Goal: Navigation & Orientation: Find specific page/section

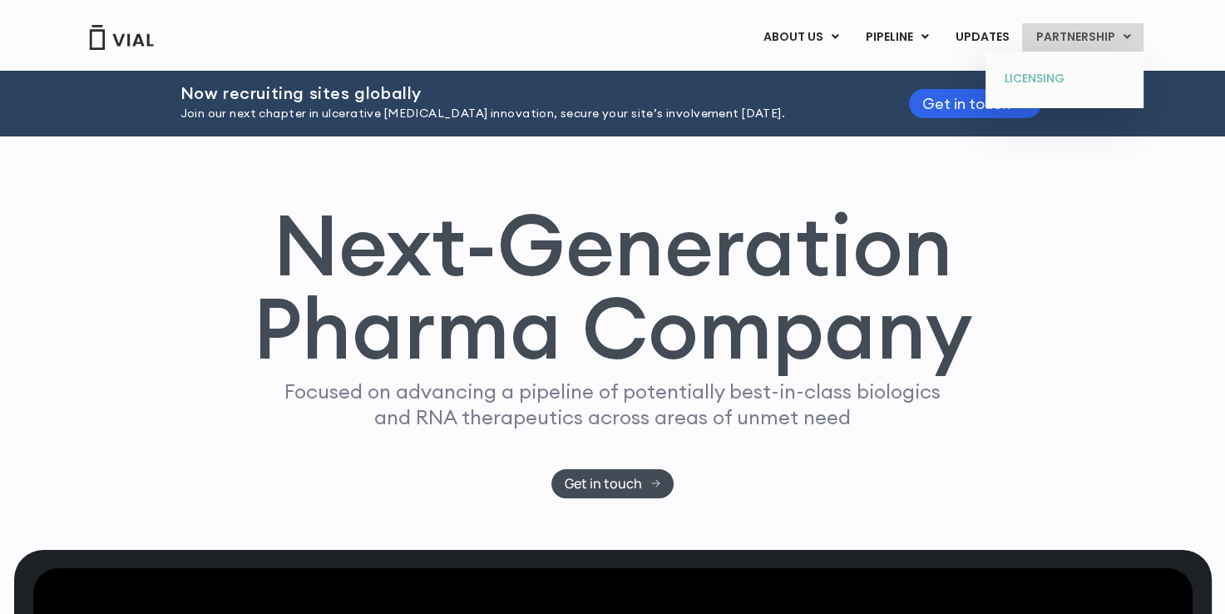
click at [1044, 78] on link "LICENSING" at bounding box center [1065, 79] width 146 height 27
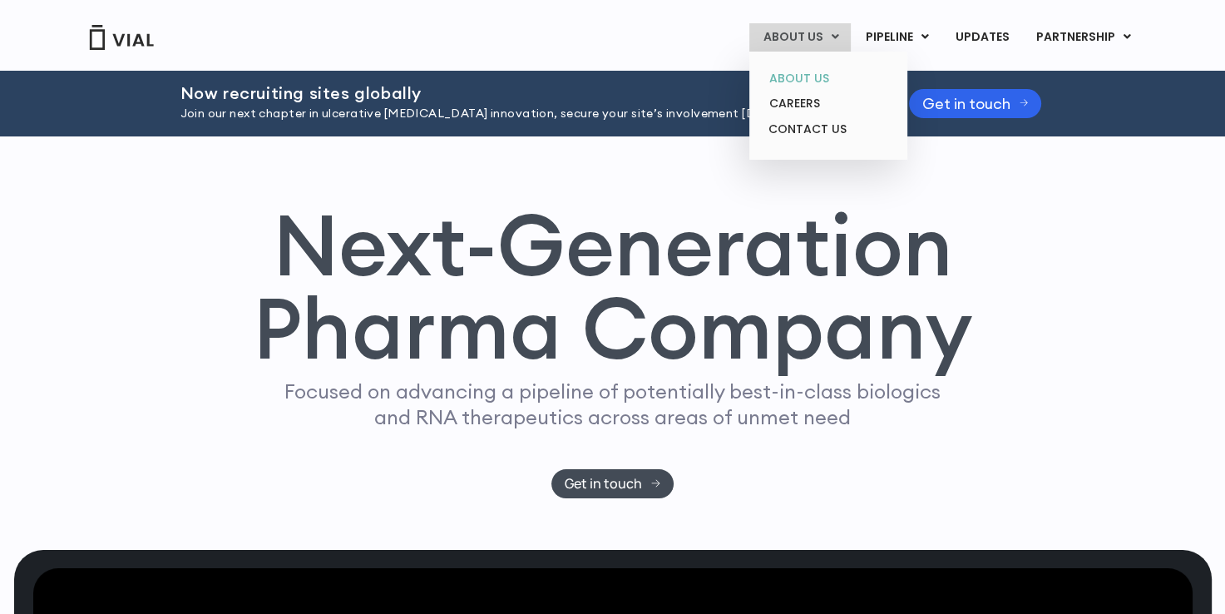
click at [808, 67] on link "ABOUT US" at bounding box center [828, 79] width 146 height 26
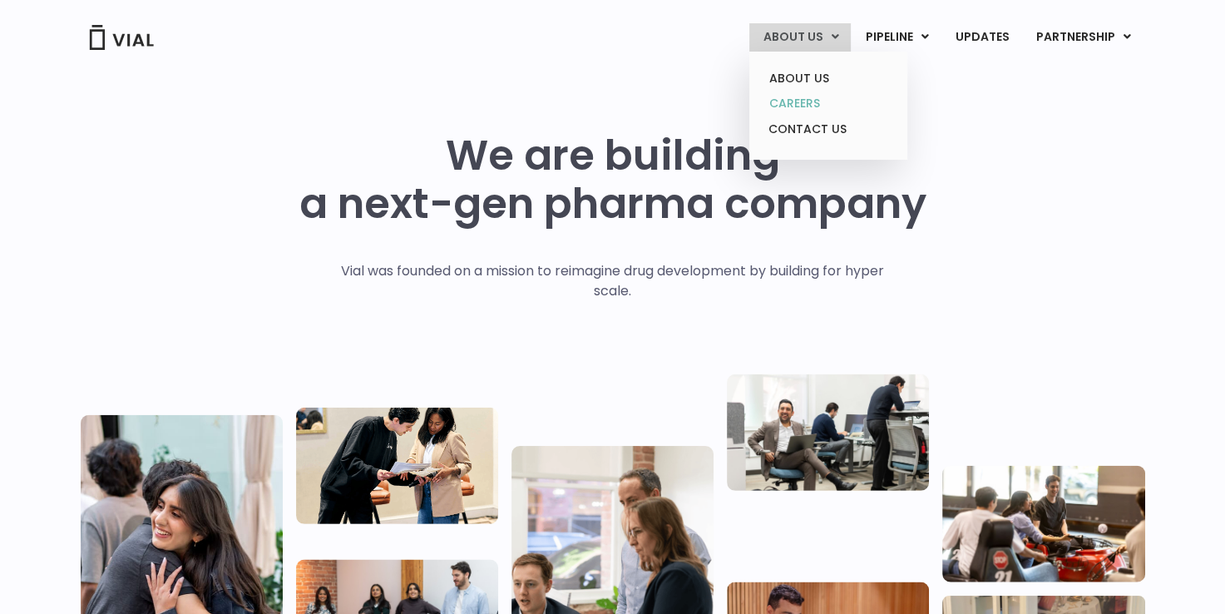
click at [802, 105] on link "CAREERS" at bounding box center [828, 104] width 146 height 26
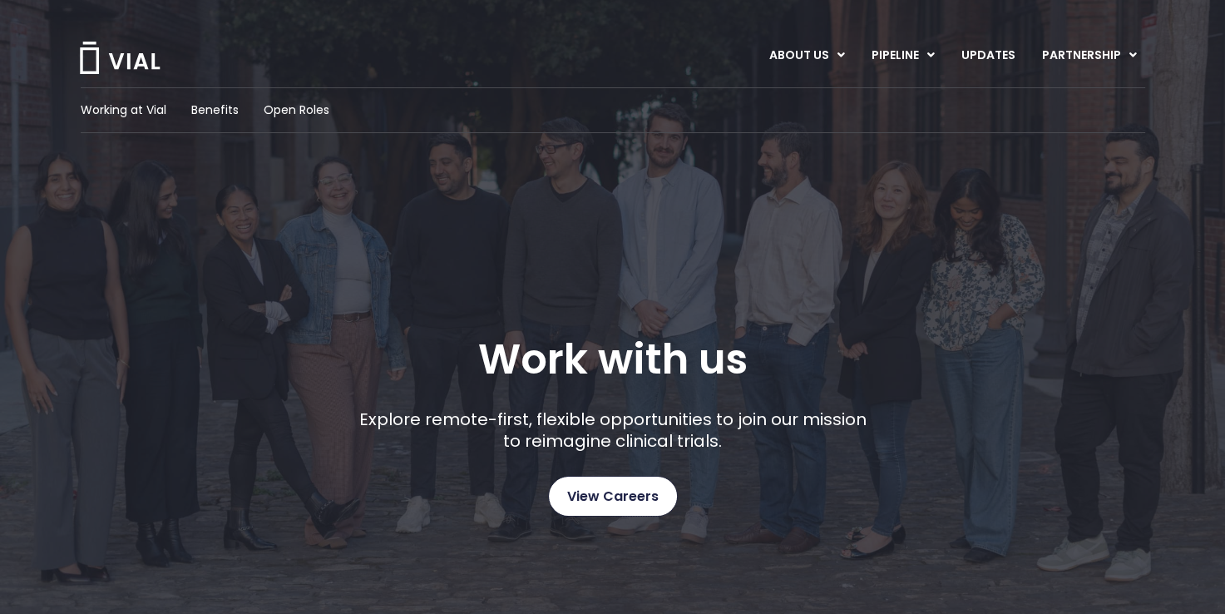
click at [637, 493] on span "View Careers" at bounding box center [613, 497] width 92 height 22
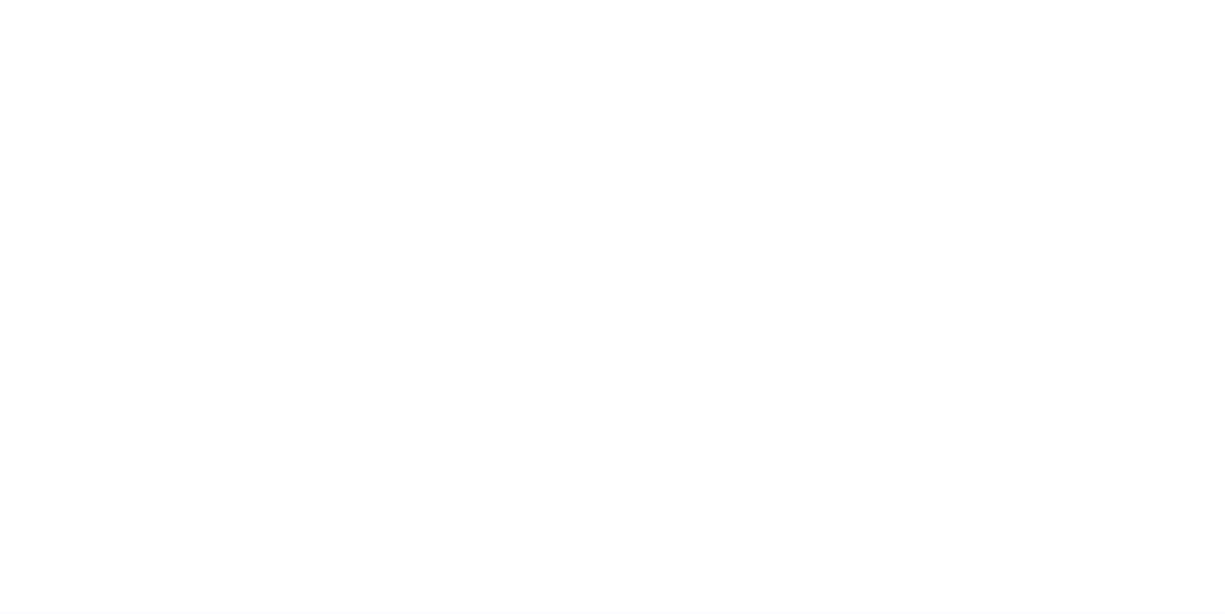
scroll to position [2499, 0]
